Goal: Use online tool/utility: Utilize a website feature to perform a specific function

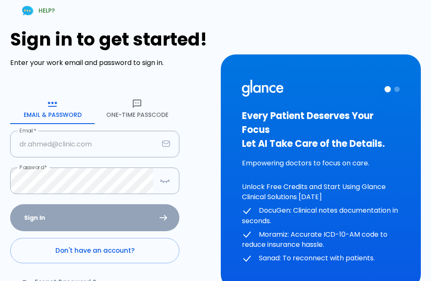
type input "[EMAIL_ADDRESS][DOMAIN_NAME]"
click at [47, 218] on div "Sign In Don't have an account? Forgot Password ?" at bounding box center [94, 254] width 169 height 98
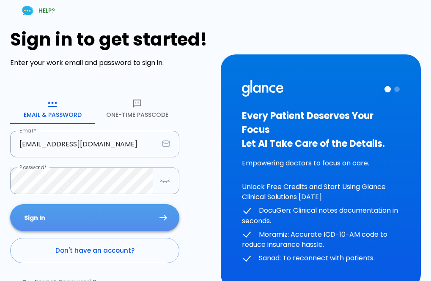
click at [160, 216] on icon "submit" at bounding box center [163, 218] width 8 height 6
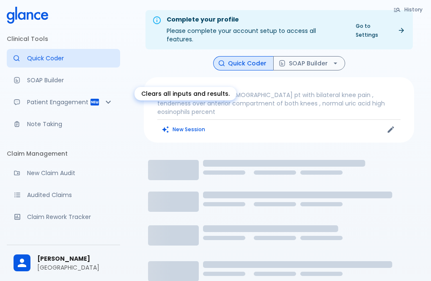
click at [198, 123] on button "New Session" at bounding box center [183, 129] width 53 height 12
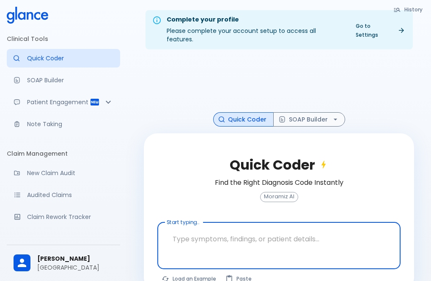
click at [188, 234] on textarea at bounding box center [278, 239] width 231 height 27
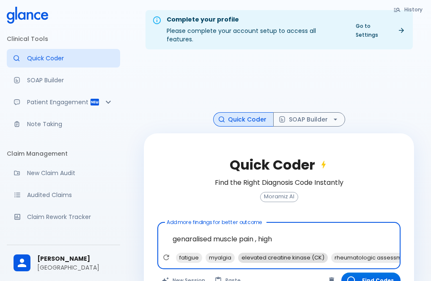
click at [264, 253] on span "elevated creatine kinase (CK)" at bounding box center [283, 258] width 90 height 10
type textarea "genaralised muscle pain , high, elevated creatine kinase (CK)"
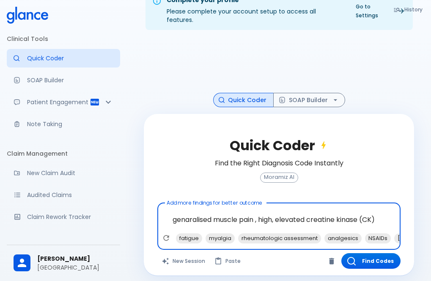
scroll to position [20, 0]
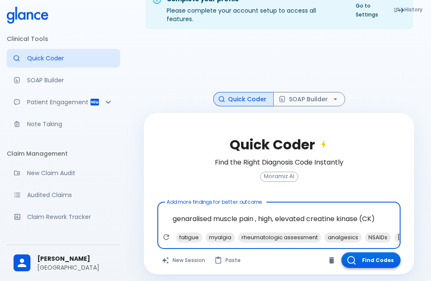
click at [359, 253] on button "Find Codes" at bounding box center [370, 261] width 59 height 16
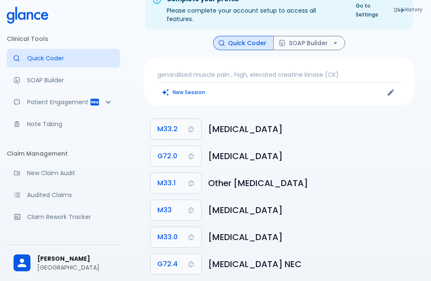
scroll to position [29, 0]
